Goal: Find contact information: Find contact information

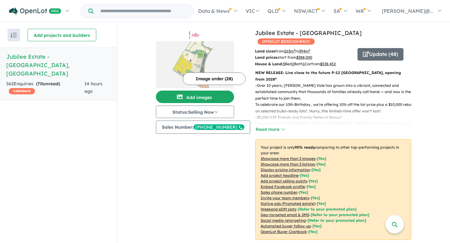
scroll to position [243, 0]
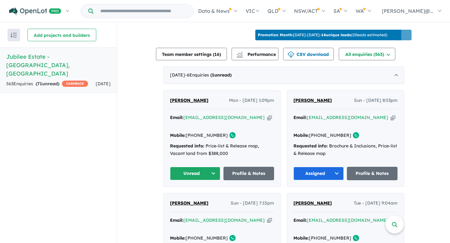
scroll to position [219, 0]
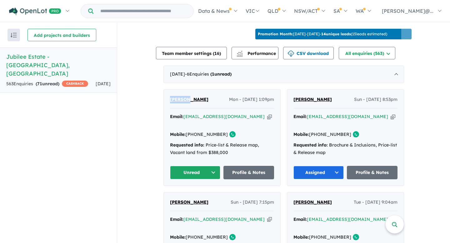
drag, startPoint x: 166, startPoint y: 97, endPoint x: 183, endPoint y: 99, distance: 18.0
click at [183, 99] on div "christy thomas Mon - 08/09/2025, 1:09pm Email: thomasvchristy1@gmail.com Copied…" at bounding box center [222, 138] width 117 height 96
copy span "christy"
drag, startPoint x: 203, startPoint y: 99, endPoint x: 185, endPoint y: 99, distance: 18.8
click at [185, 99] on div "christy thomas Mon - 08/09/2025, 1:09pm" at bounding box center [222, 102] width 104 height 13
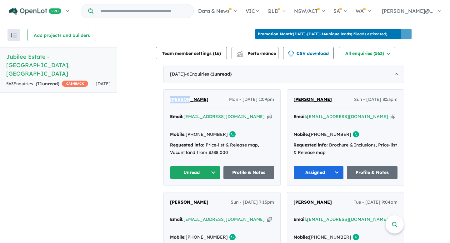
copy span "thomas"
click at [267, 113] on icon "button" at bounding box center [269, 116] width 5 height 7
copy span "thomas"
drag, startPoint x: 219, startPoint y: 125, endPoint x: 193, endPoint y: 124, distance: 25.7
click at [193, 132] on link "+61 410 202 096" at bounding box center [207, 135] width 42 height 6
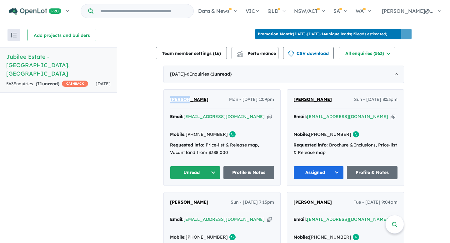
copy link "410 202 096"
